Goal: Task Accomplishment & Management: Manage account settings

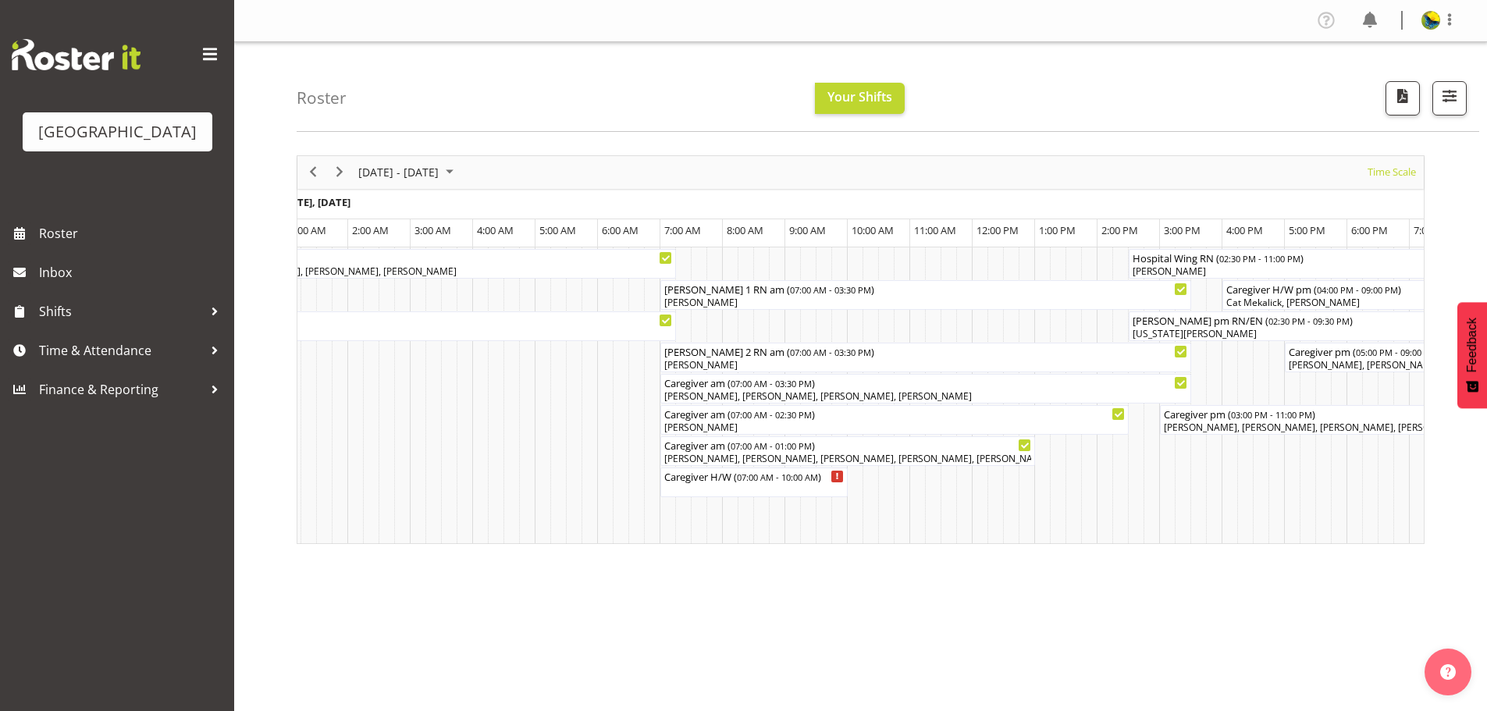
scroll to position [0, 2959]
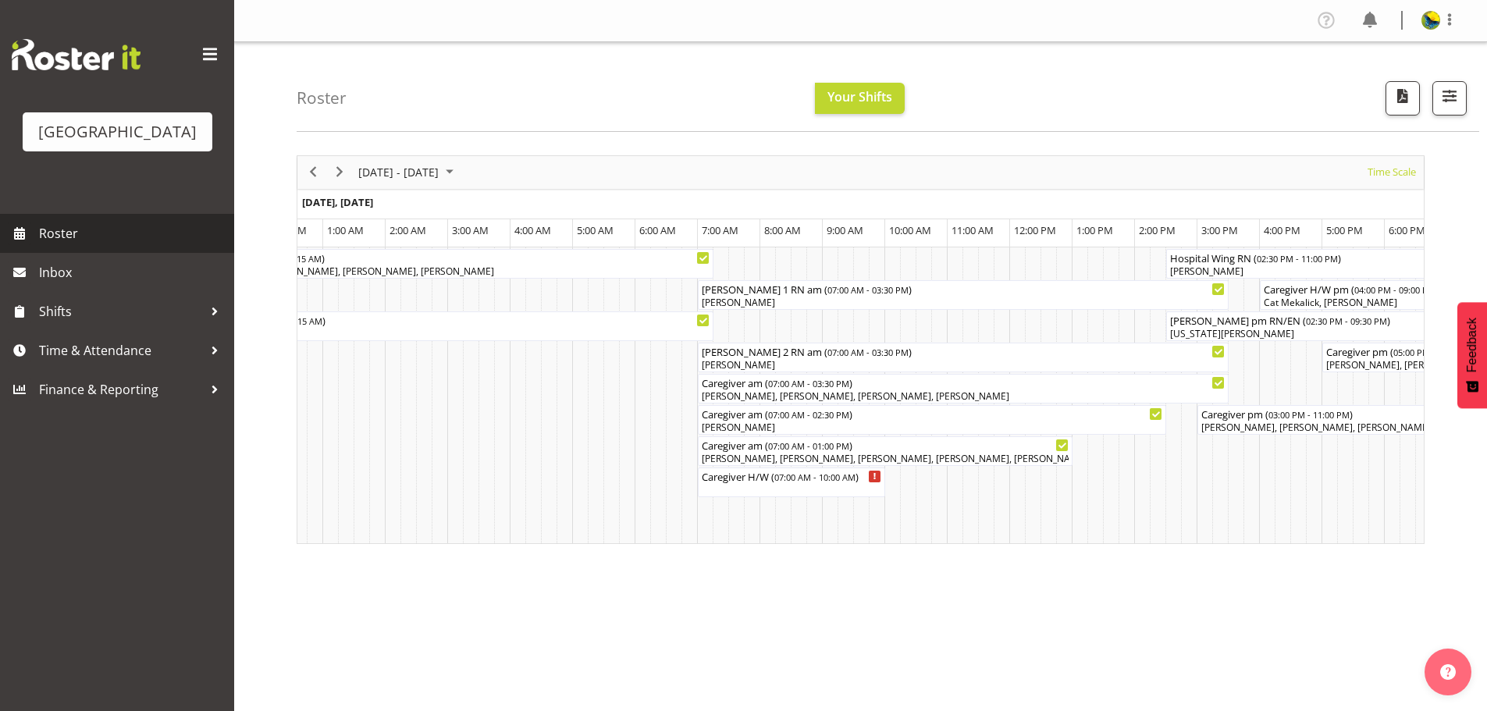
click at [148, 245] on span "Roster" at bounding box center [132, 233] width 187 height 23
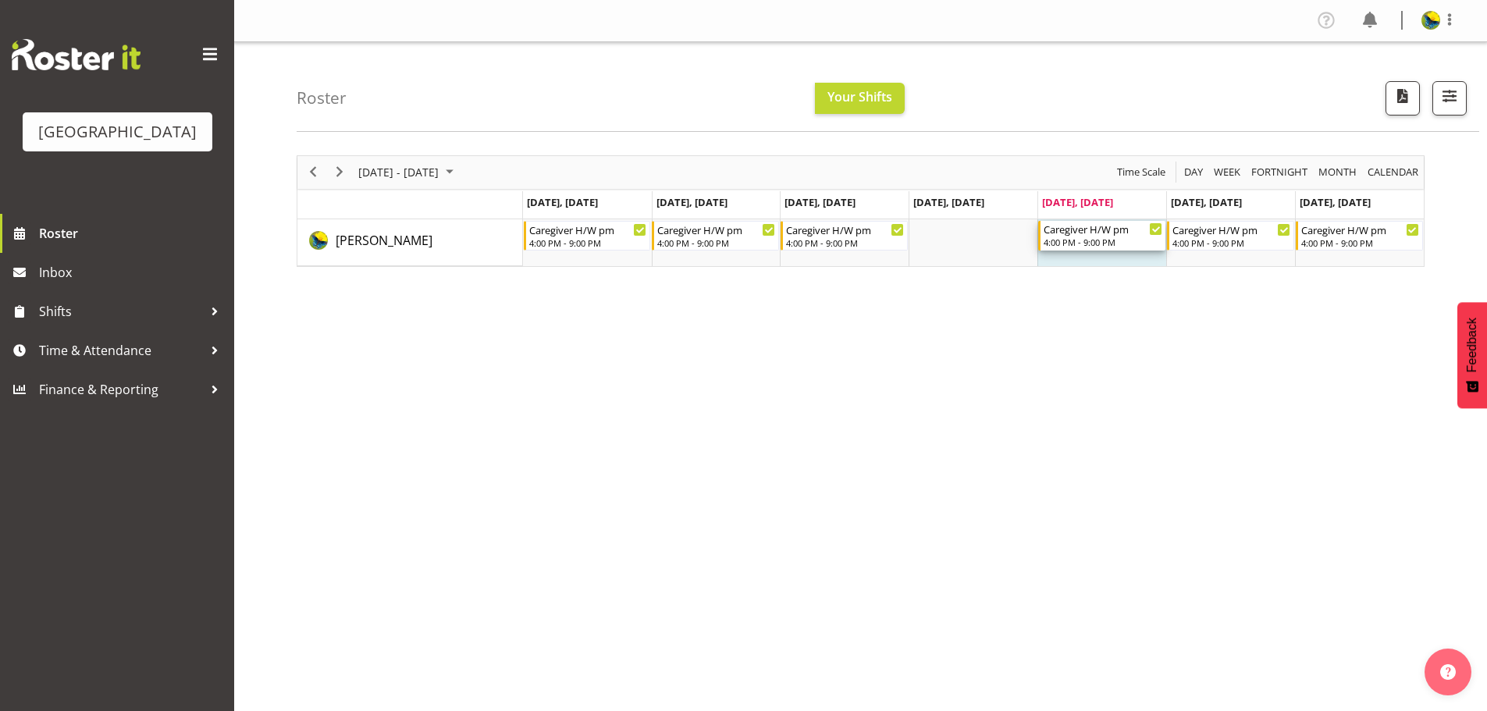
click at [1072, 236] on div "Caregiver H/W pm" at bounding box center [1102, 229] width 119 height 16
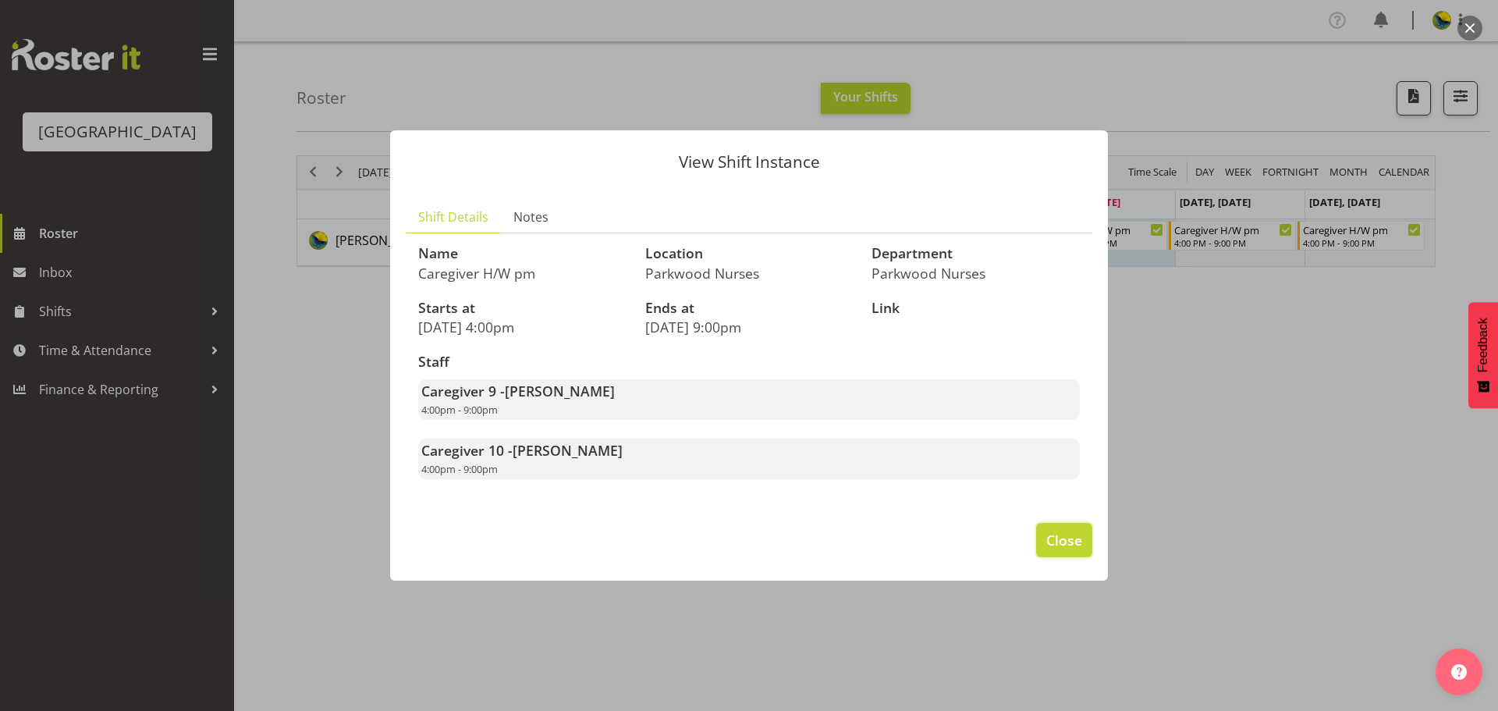
drag, startPoint x: 1071, startPoint y: 557, endPoint x: 1242, endPoint y: 326, distance: 287.8
click at [1071, 550] on span "Close" at bounding box center [1065, 540] width 36 height 20
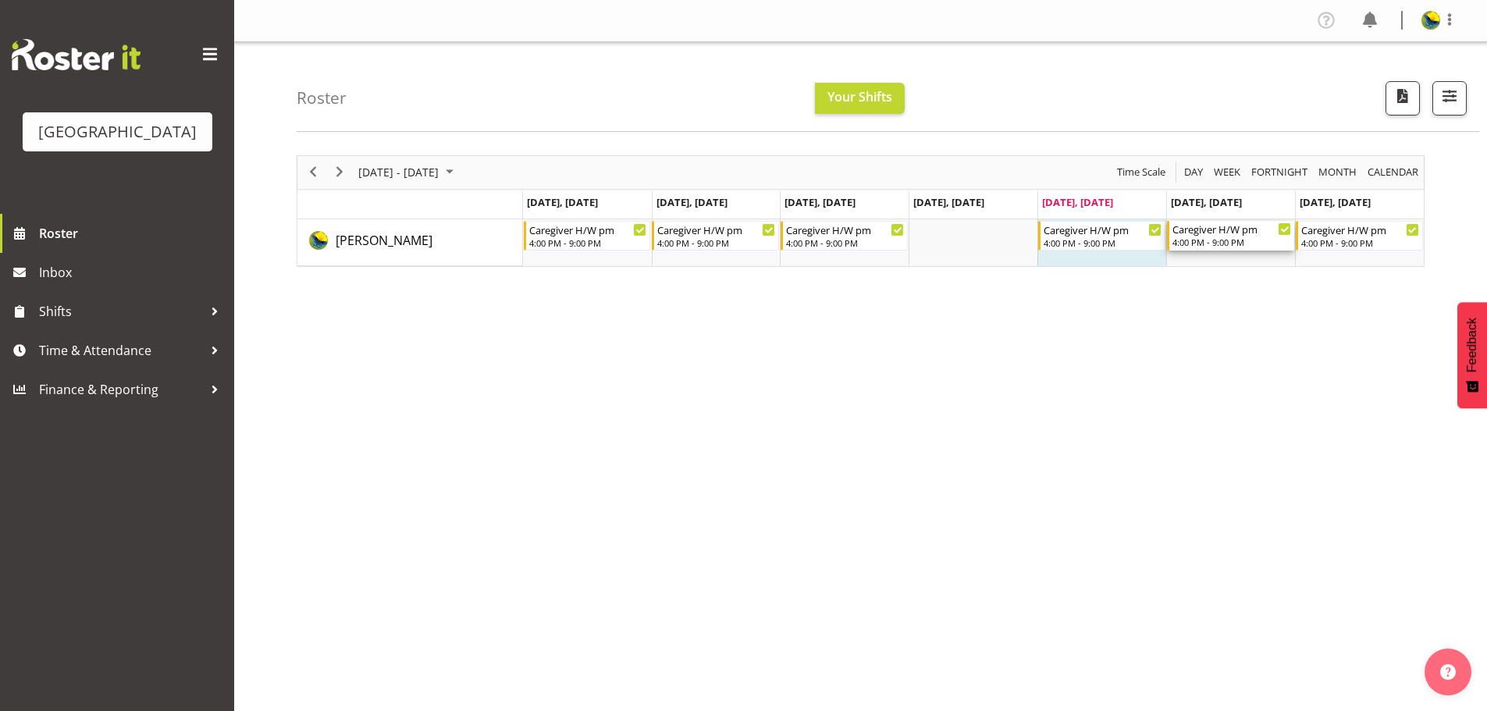
click at [1226, 248] on div "4:00 PM - 9:00 PM" at bounding box center [1231, 242] width 119 height 12
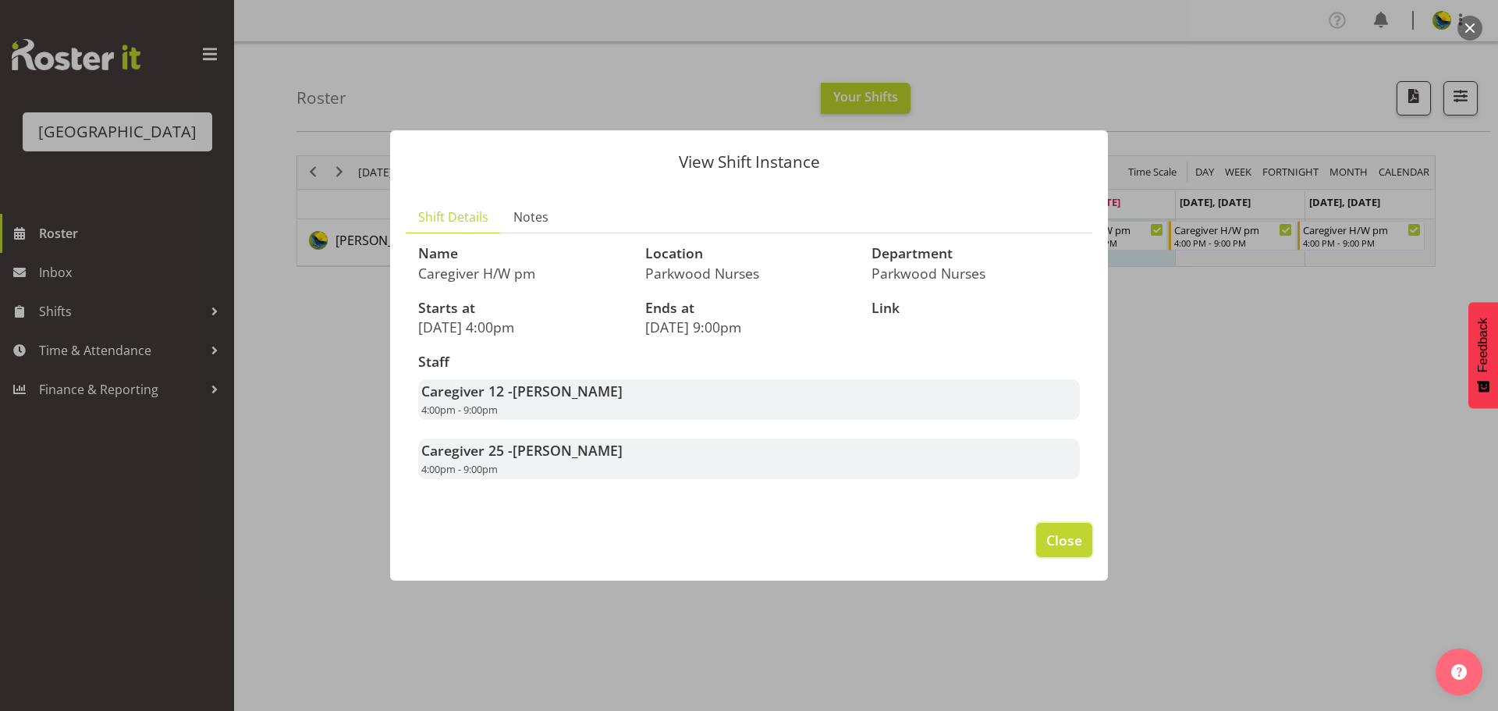
click at [1054, 550] on span "Close" at bounding box center [1065, 540] width 36 height 20
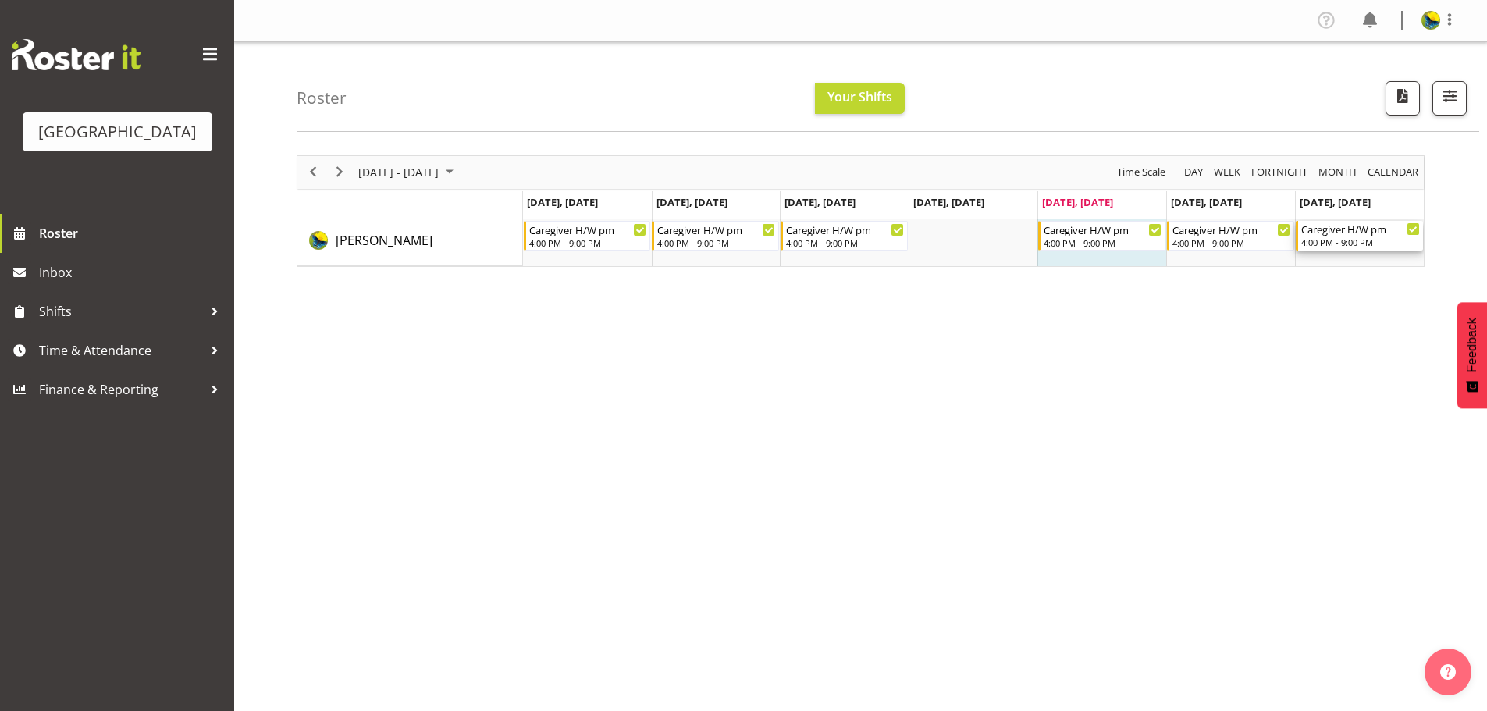
click at [1350, 248] on div "4:00 PM - 9:00 PM" at bounding box center [1360, 242] width 119 height 12
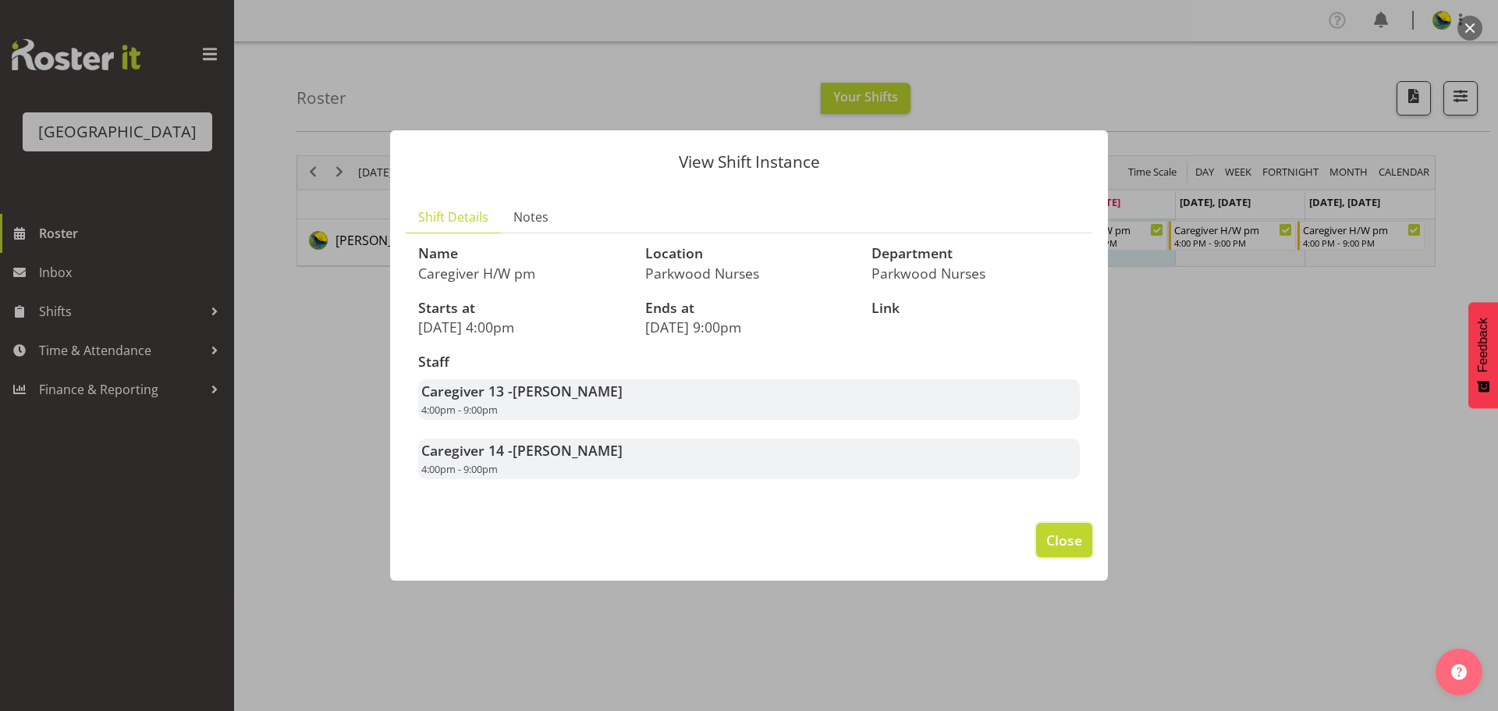
click at [1061, 550] on span "Close" at bounding box center [1065, 540] width 36 height 20
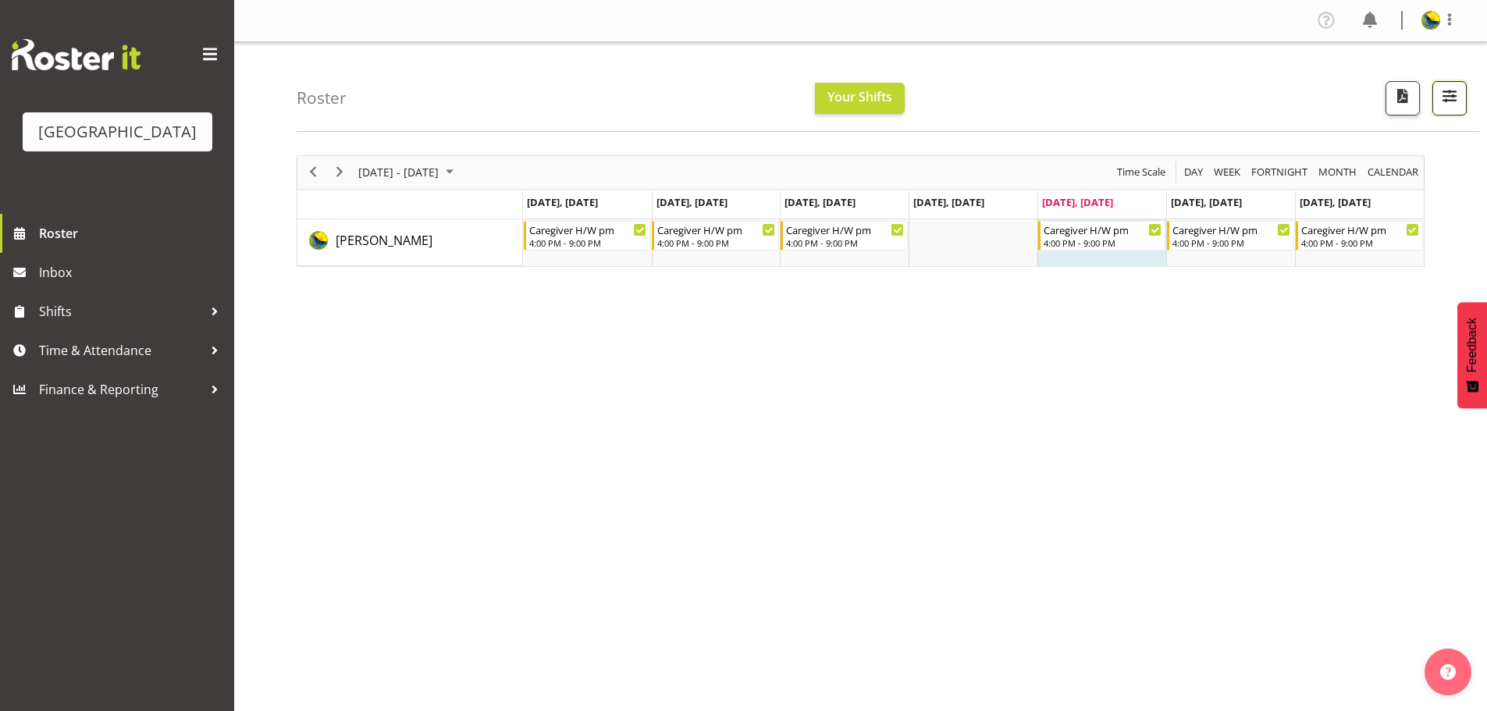
click at [1439, 101] on span "button" at bounding box center [1449, 96] width 20 height 20
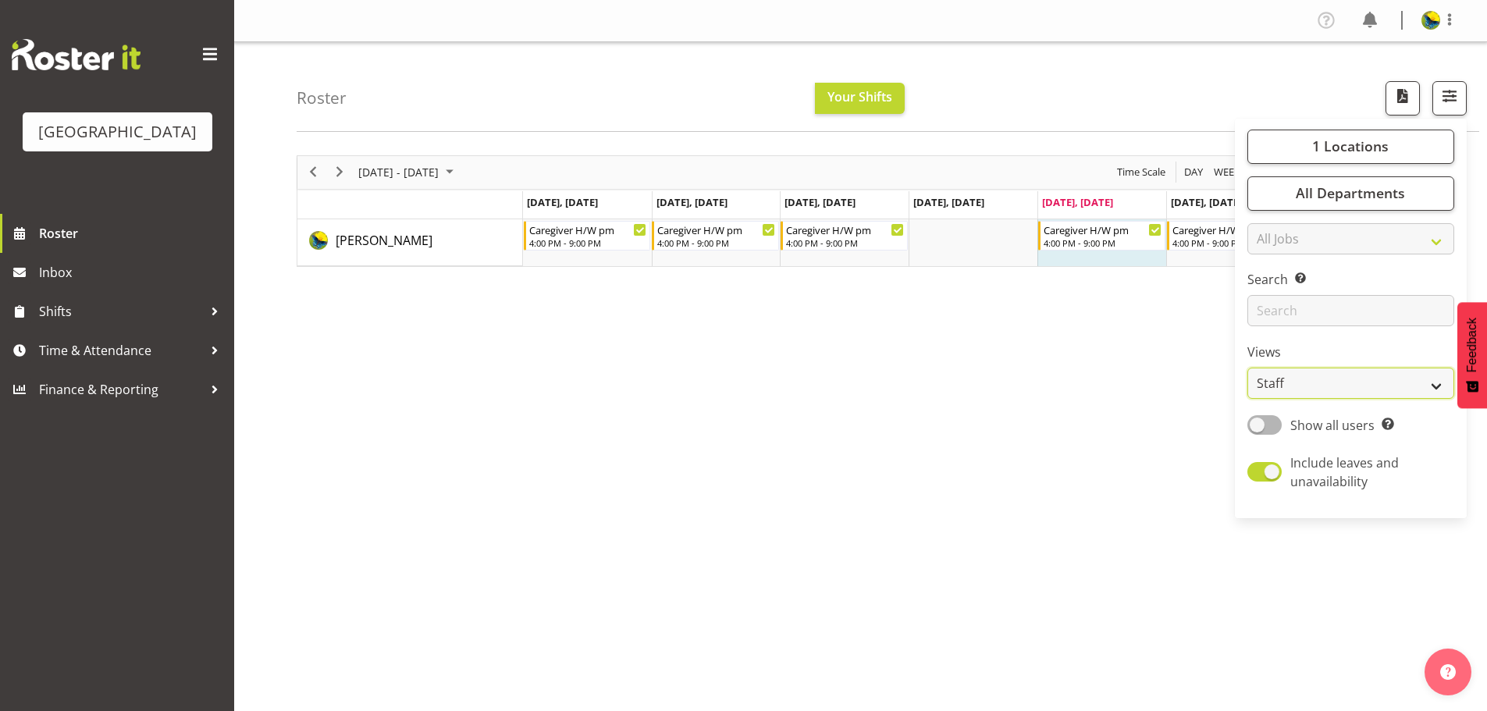
click at [1325, 399] on select "Staff Role Shift - Horizontal Shift - Vertical Staff - Location" at bounding box center [1350, 383] width 207 height 31
select select "shift"
click at [1247, 399] on select "Staff Role Shift - Horizontal Shift - Vertical Staff - Location" at bounding box center [1350, 383] width 207 height 31
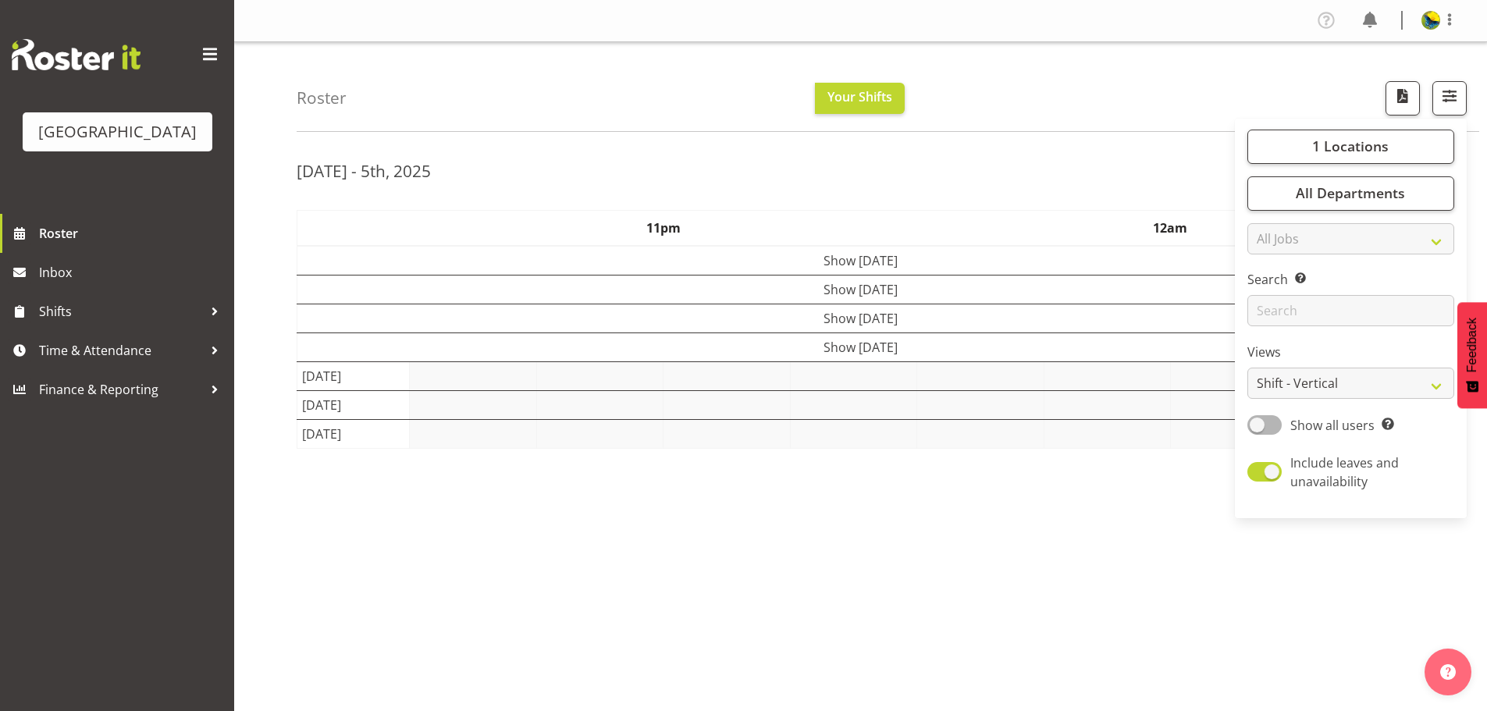
click at [1114, 75] on div "Roster Your Shifts 1 Locations Clear Parkwood Kitchen Parkwood Nurses Select Al…" at bounding box center [888, 87] width 1182 height 90
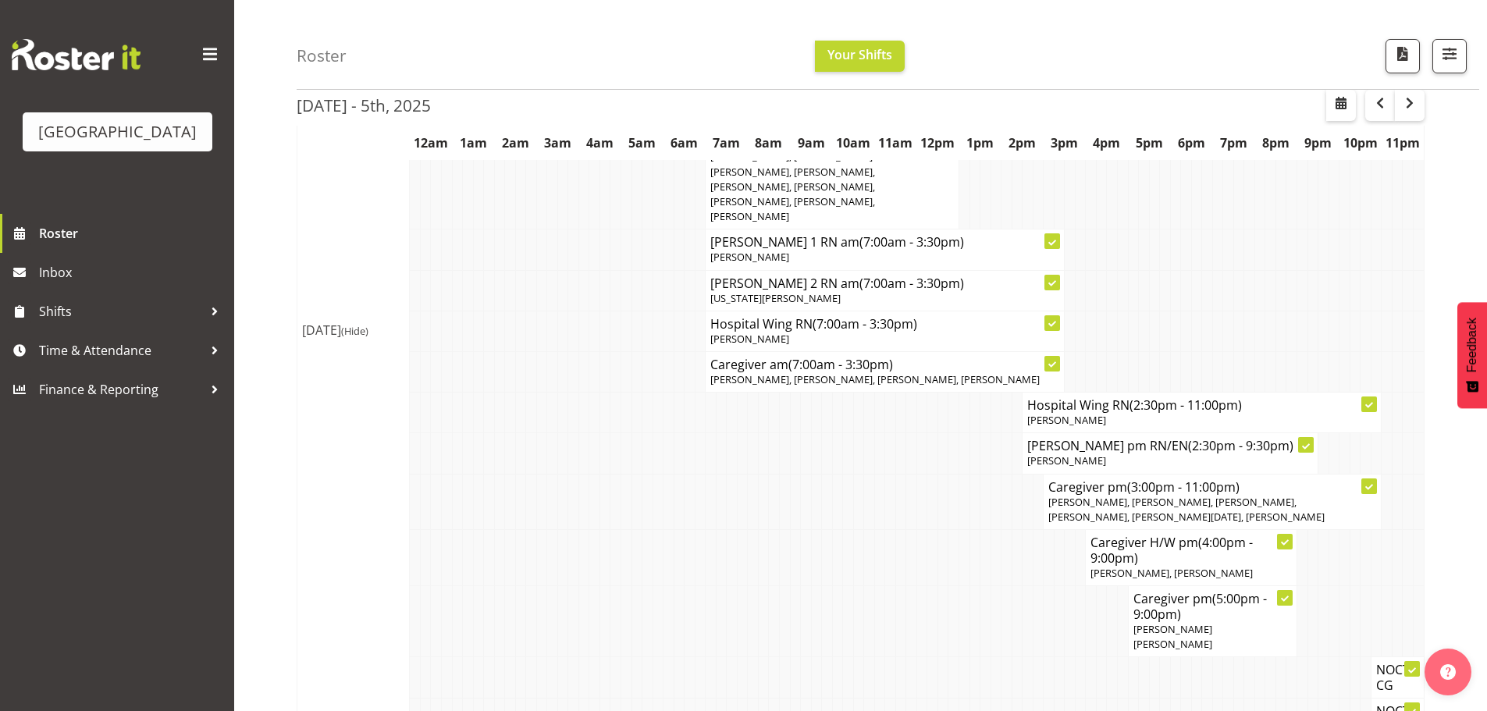
scroll to position [2117, 0]
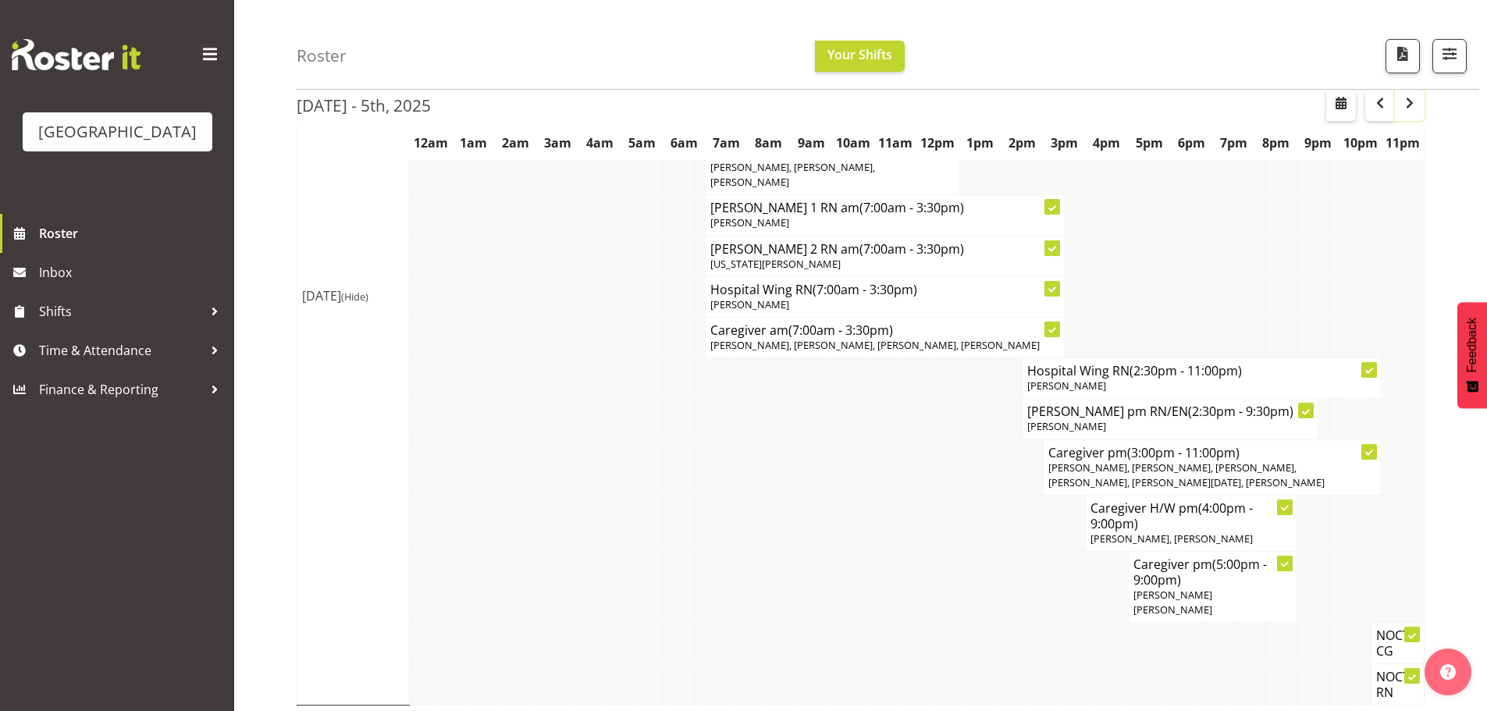
click at [1413, 111] on span "button" at bounding box center [1409, 103] width 19 height 19
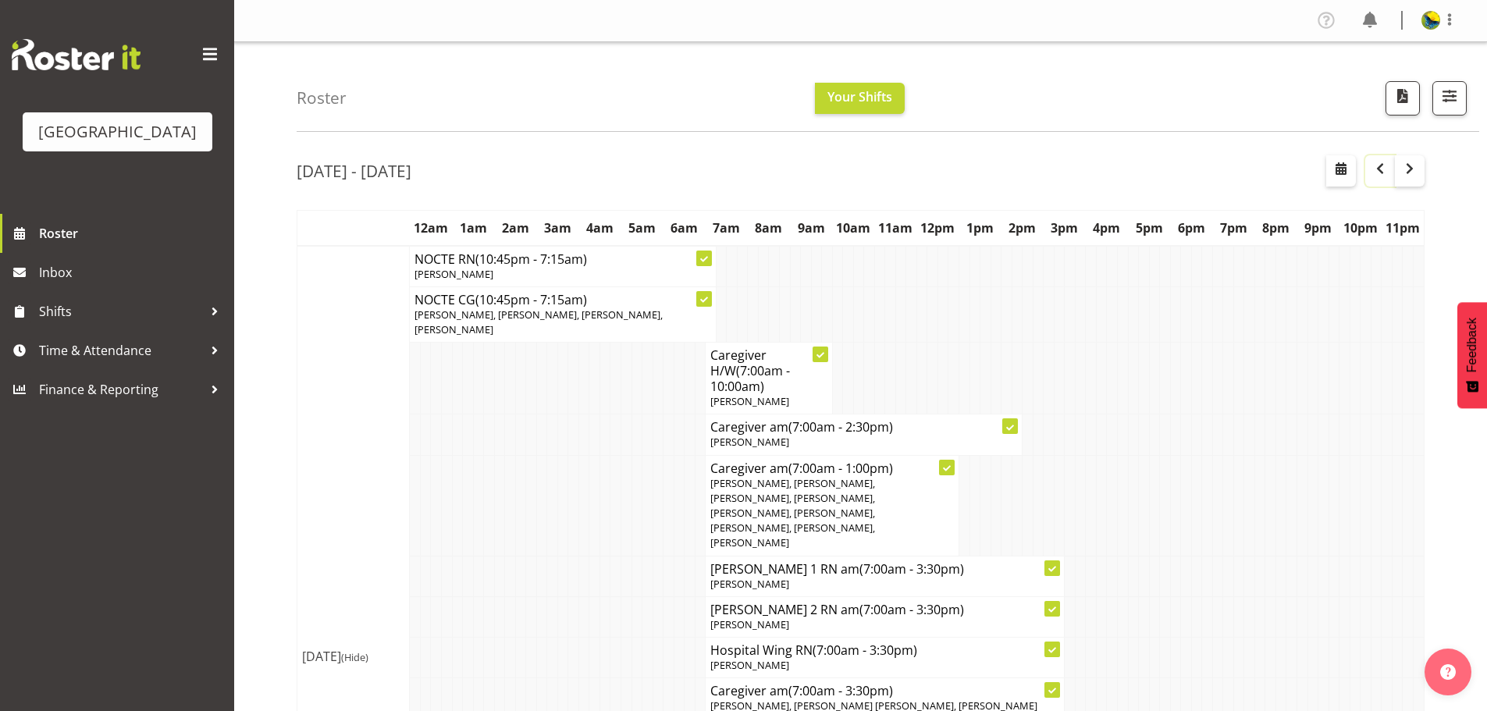
click at [1370, 175] on span "button" at bounding box center [1379, 168] width 19 height 19
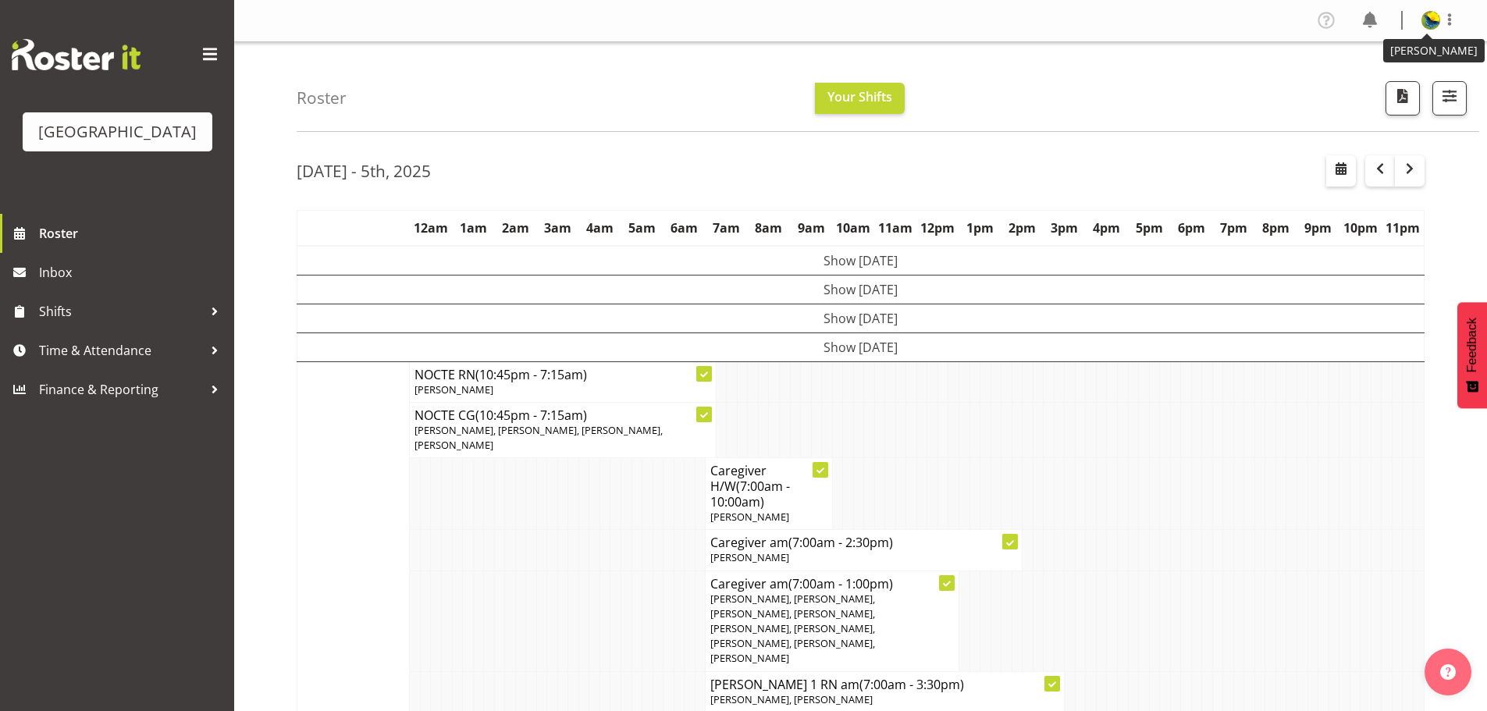
click at [1422, 20] on img at bounding box center [1430, 20] width 19 height 19
click at [135, 245] on span "Roster" at bounding box center [132, 233] width 187 height 23
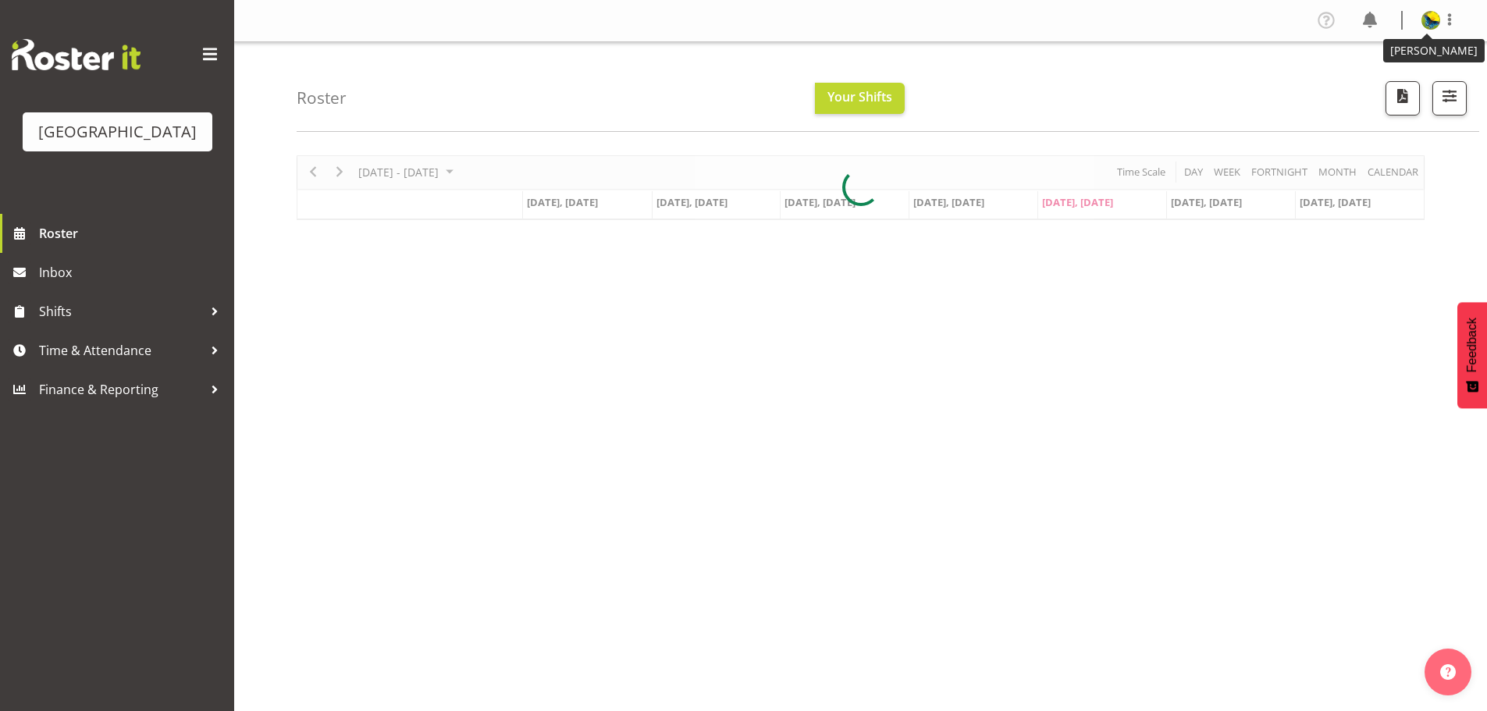
click at [1427, 25] on img at bounding box center [1430, 20] width 19 height 19
click at [1380, 96] on link "Log Out" at bounding box center [1384, 82] width 150 height 28
